Goal: Find contact information: Find contact information

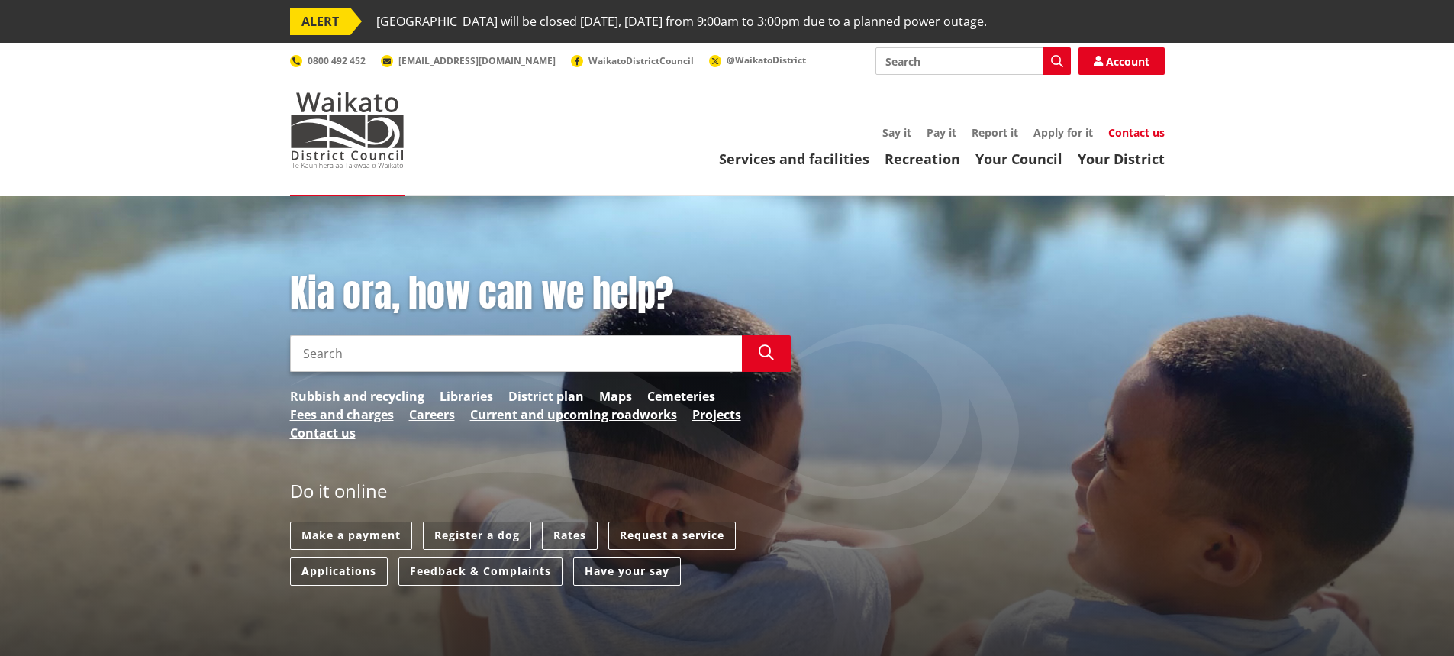
click at [1137, 127] on link "Contact us" at bounding box center [1137, 132] width 56 height 15
click at [948, 59] on input "Search" at bounding box center [973, 60] width 195 height 27
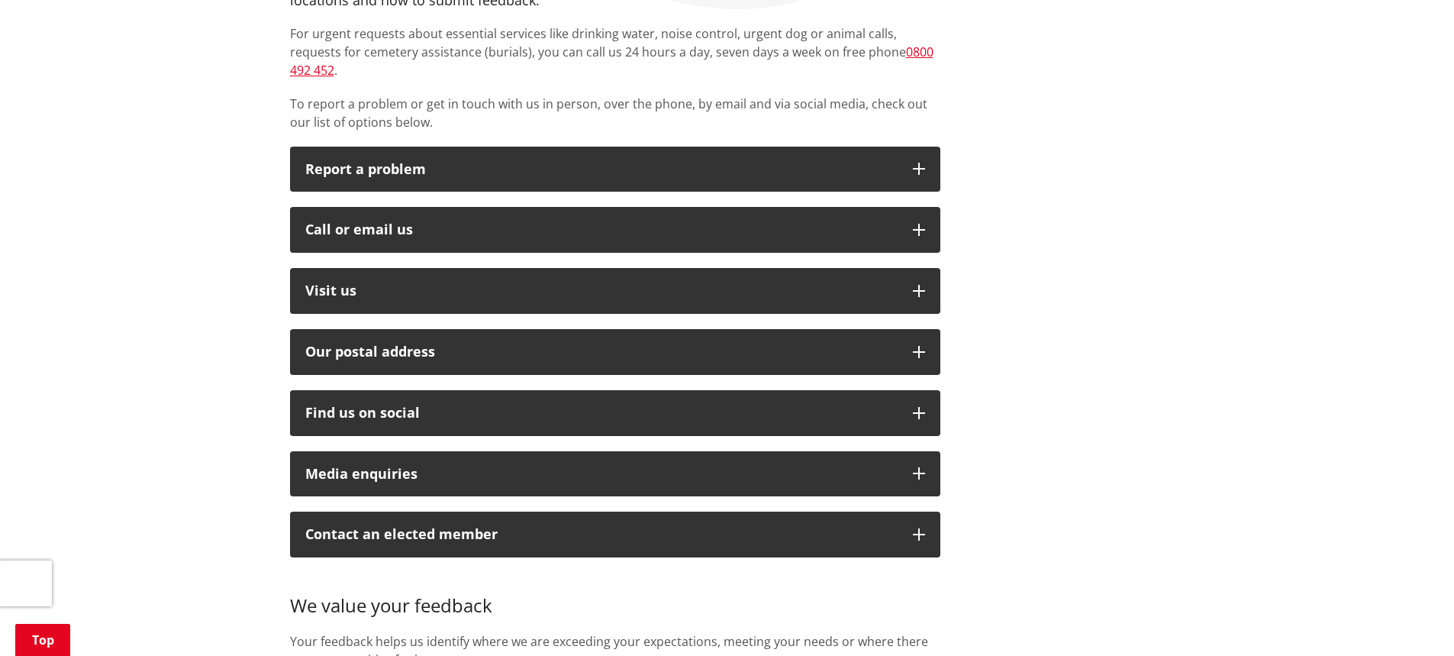
scroll to position [371, 0]
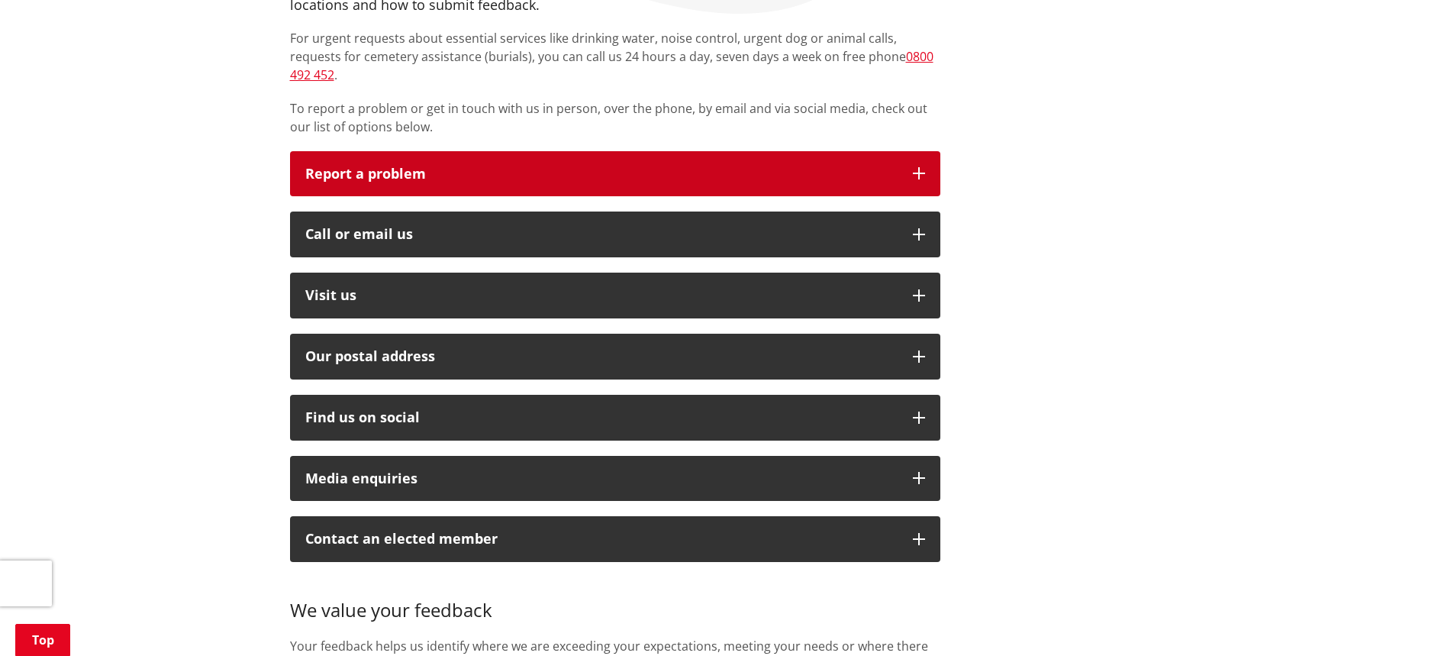
click at [884, 166] on p "Report a problem" at bounding box center [601, 173] width 592 height 15
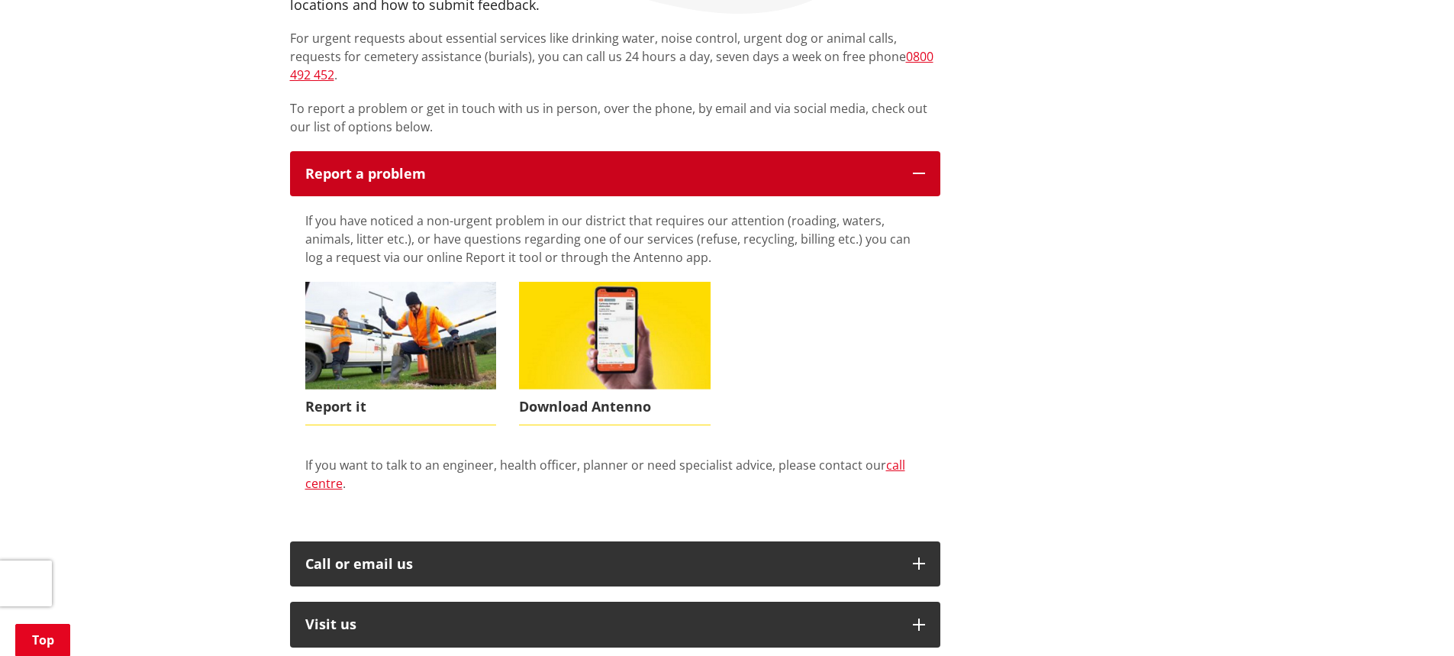
click at [884, 166] on p "Report a problem" at bounding box center [601, 173] width 592 height 15
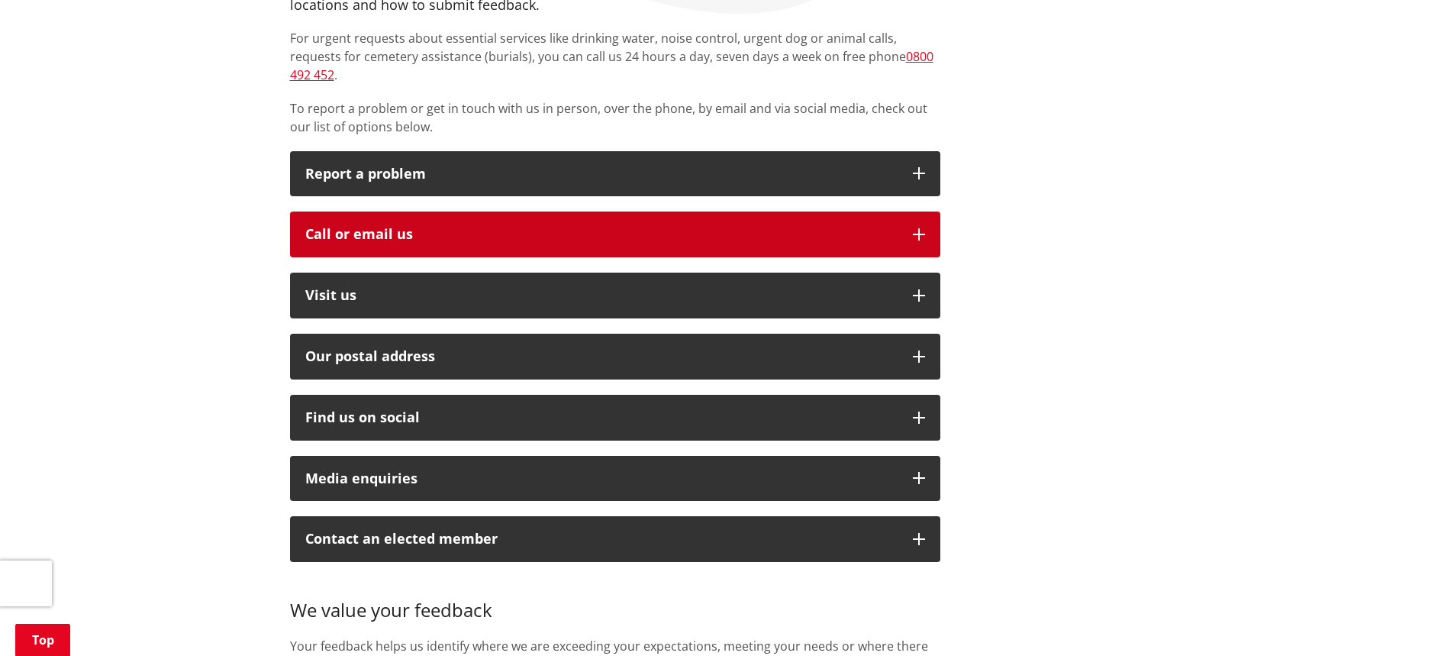
click at [651, 226] on button "Call or email us" at bounding box center [615, 234] width 650 height 46
